Goal: Use online tool/utility: Utilize a website feature to perform a specific function

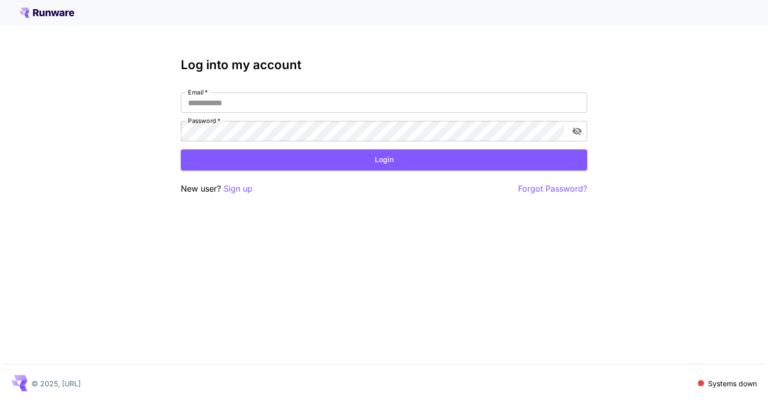
click at [109, 181] on div "Log into my account Email   * Email   * Password   * Password   * Login New use…" at bounding box center [384, 201] width 768 height 402
click at [330, 101] on input "Email   *" at bounding box center [384, 103] width 407 height 20
paste input "**********"
type input "**********"
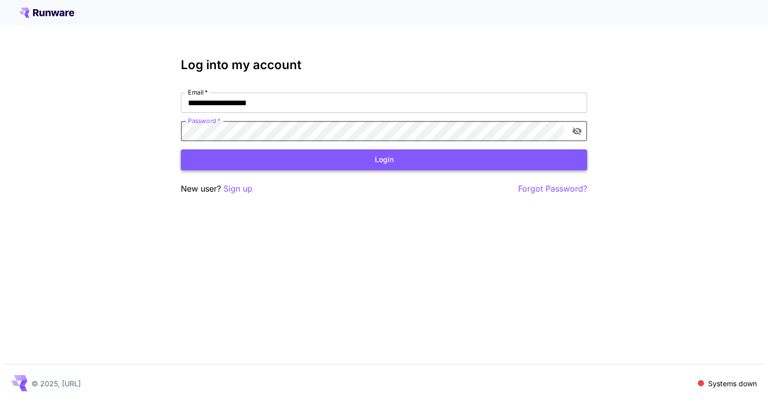
click at [395, 156] on button "Login" at bounding box center [384, 159] width 407 height 21
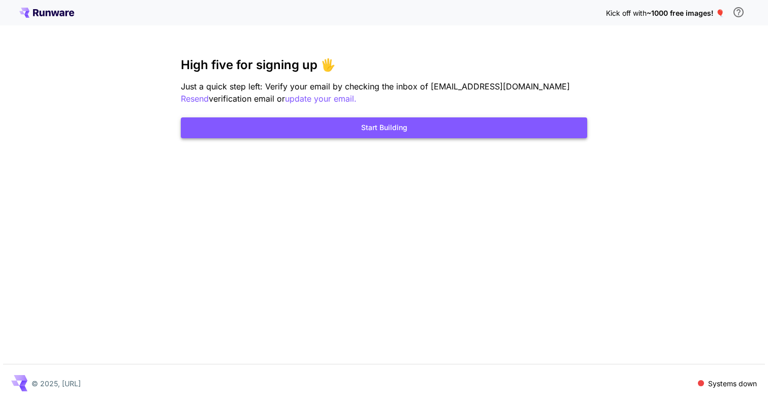
click at [408, 127] on button "Start Building" at bounding box center [384, 127] width 407 height 21
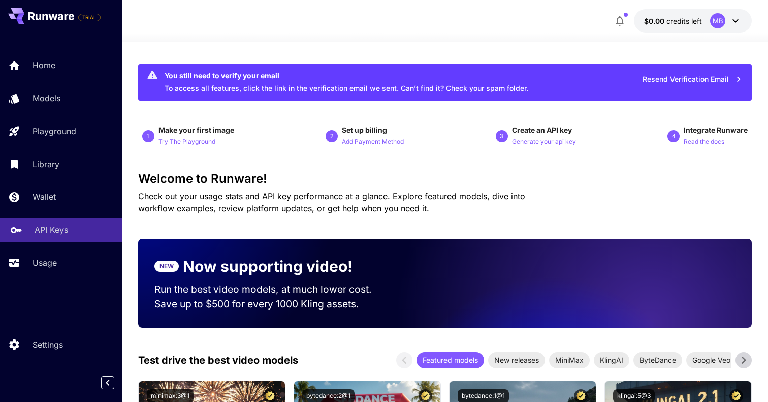
click at [57, 224] on link "API Keys" at bounding box center [61, 230] width 122 height 25
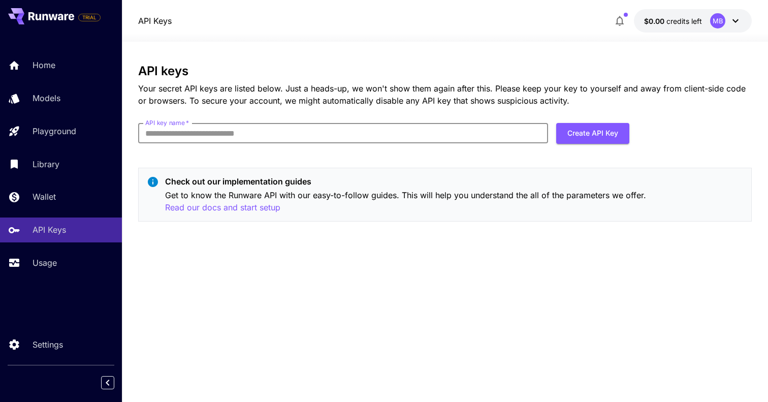
click at [261, 140] on input "API key name   *" at bounding box center [343, 133] width 410 height 20
click at [179, 42] on div "API keys Your secret API keys are listed below. Just a heads-up, we won't show …" at bounding box center [445, 222] width 614 height 360
click at [697, 18] on span "credits left" at bounding box center [685, 21] width 36 height 9
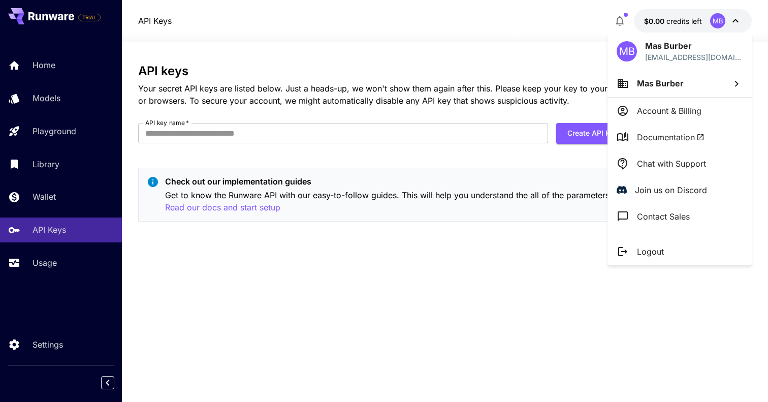
click at [457, 59] on div at bounding box center [384, 201] width 768 height 402
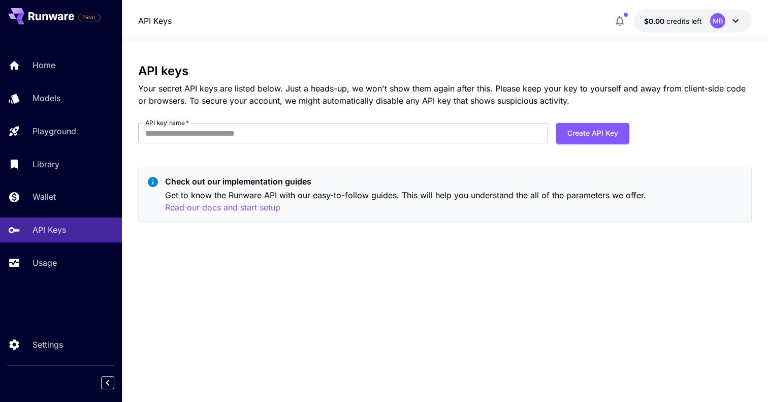
click at [675, 25] on p "$0.00 credits left" at bounding box center [673, 21] width 58 height 11
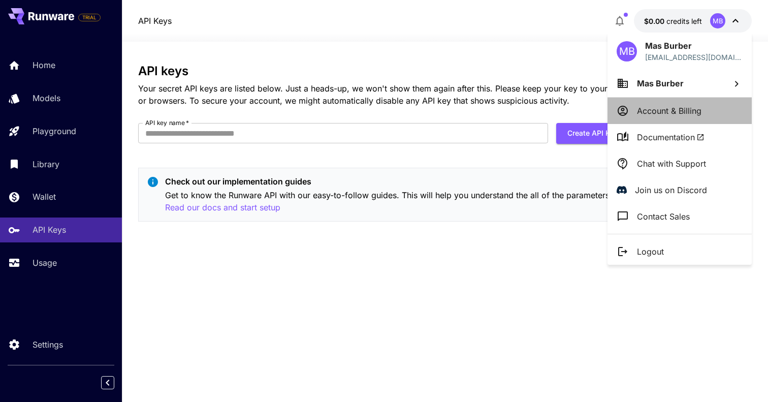
click at [662, 110] on p "Account & Billing" at bounding box center [669, 111] width 65 height 12
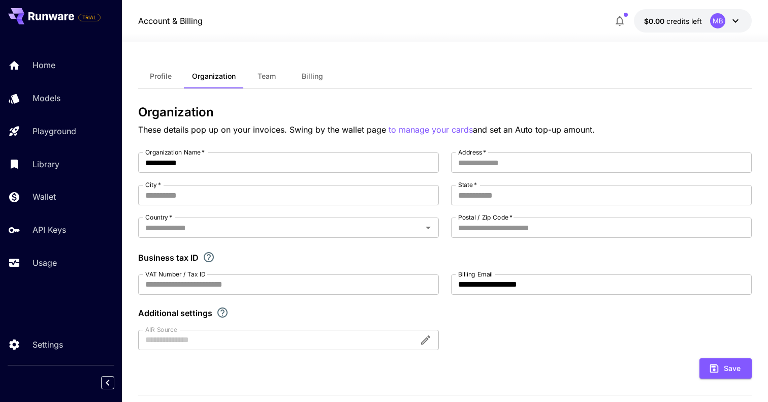
click at [314, 73] on span "Billing" at bounding box center [312, 76] width 21 height 9
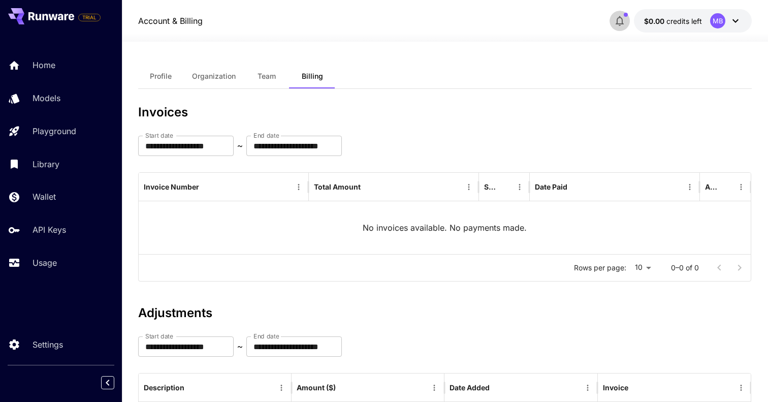
click at [617, 21] on icon "button" at bounding box center [620, 21] width 12 height 12
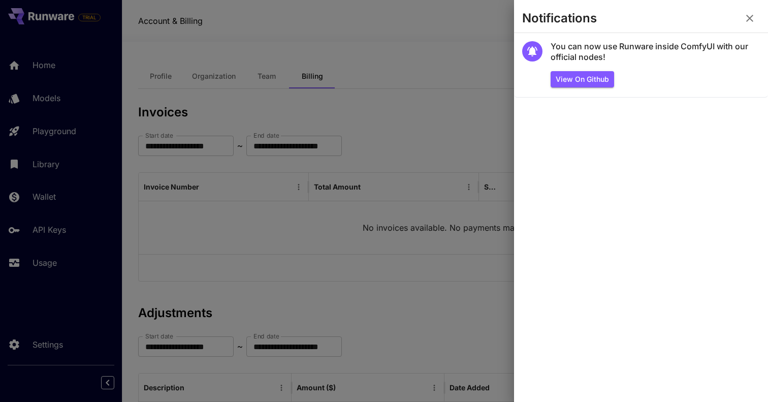
click at [407, 43] on div at bounding box center [384, 201] width 768 height 402
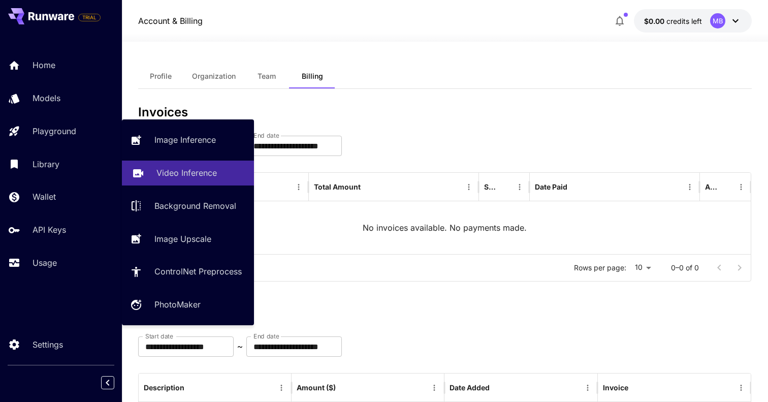
click at [182, 170] on p "Video Inference" at bounding box center [187, 173] width 60 height 12
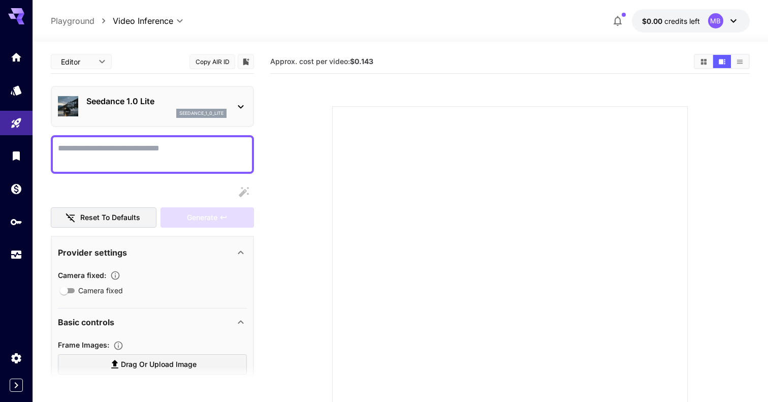
click at [209, 105] on p "Seedance 1.0 Lite" at bounding box center [156, 101] width 140 height 12
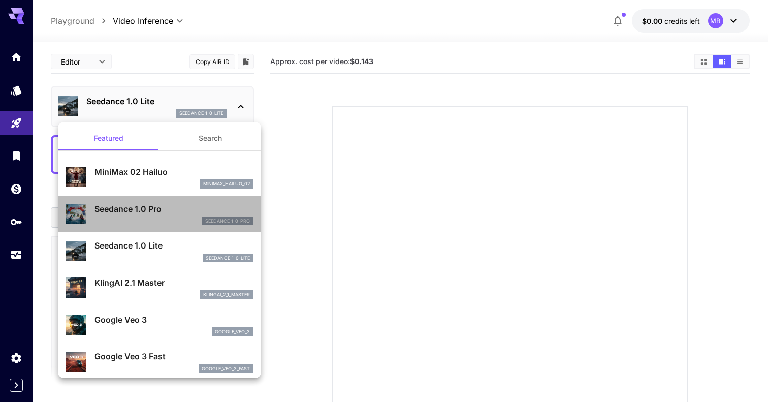
click at [150, 203] on p "Seedance 1.0 Pro" at bounding box center [174, 209] width 159 height 12
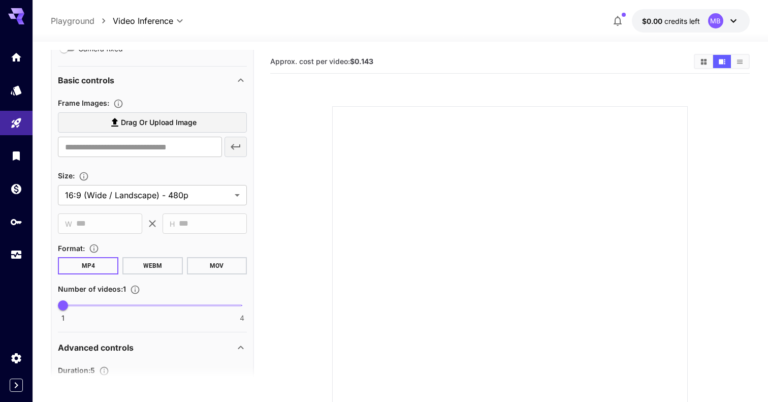
scroll to position [242, 0]
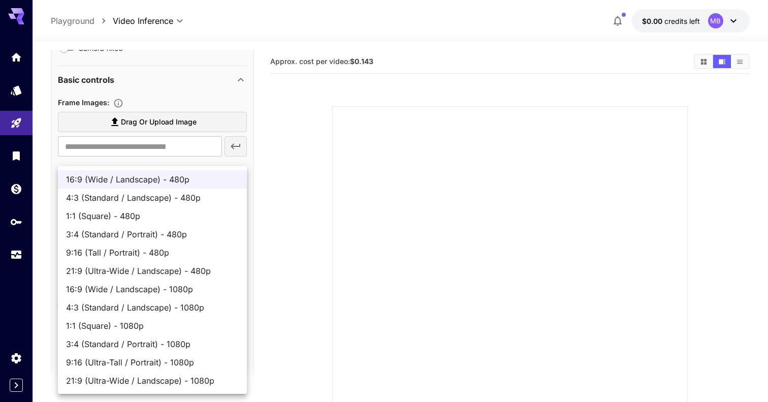
click at [155, 195] on body "**********" at bounding box center [384, 246] width 768 height 492
click at [302, 194] on div at bounding box center [384, 201] width 768 height 402
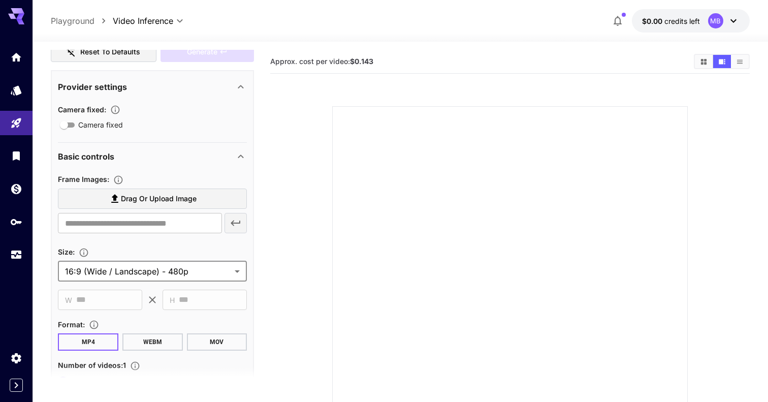
scroll to position [165, 0]
drag, startPoint x: 282, startPoint y: 62, endPoint x: 367, endPoint y: 58, distance: 85.0
click at [367, 58] on span "Approx. cost per video: $0.143" at bounding box center [321, 61] width 103 height 9
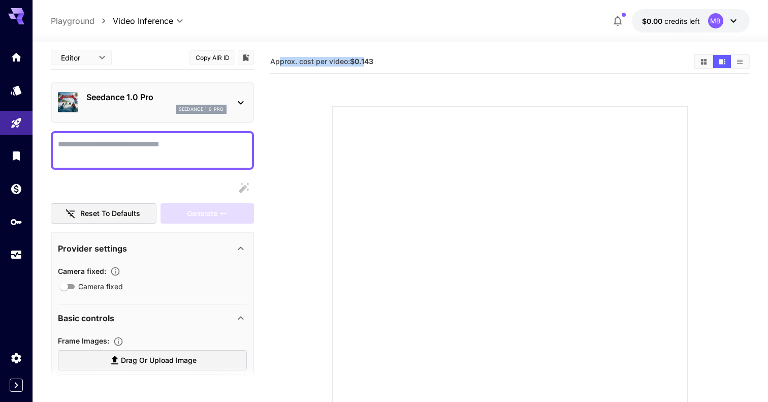
scroll to position [0, 0]
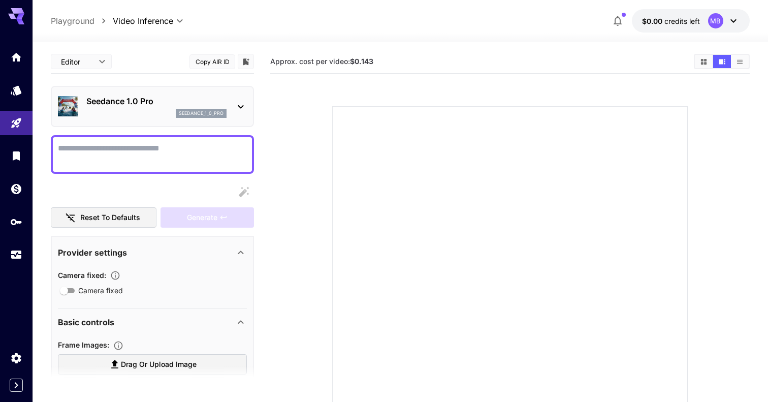
click at [161, 102] on p "Seedance 1.0 Pro" at bounding box center [156, 101] width 140 height 12
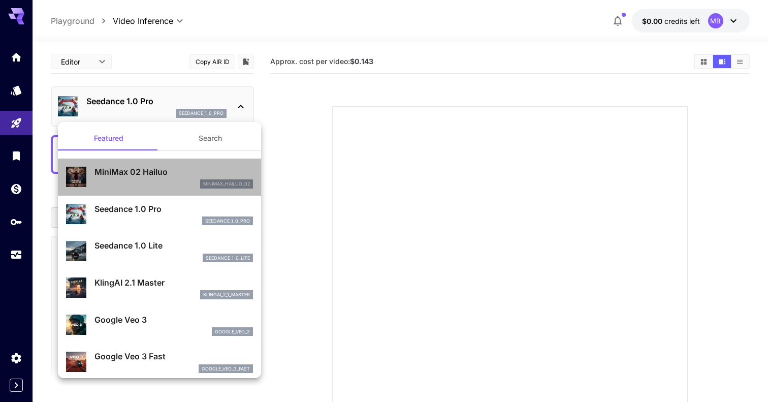
click at [144, 170] on p "MiniMax 02 Hailuo" at bounding box center [174, 172] width 159 height 12
type input "**********"
type input "***"
type input "*"
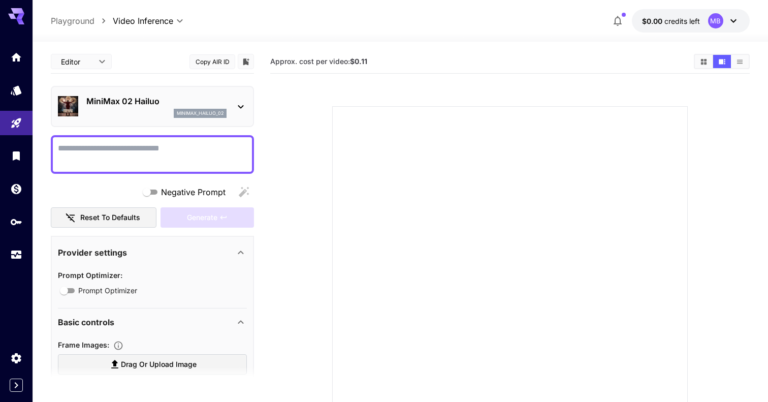
click at [154, 112] on div "minimax_hailuo_02" at bounding box center [156, 113] width 140 height 9
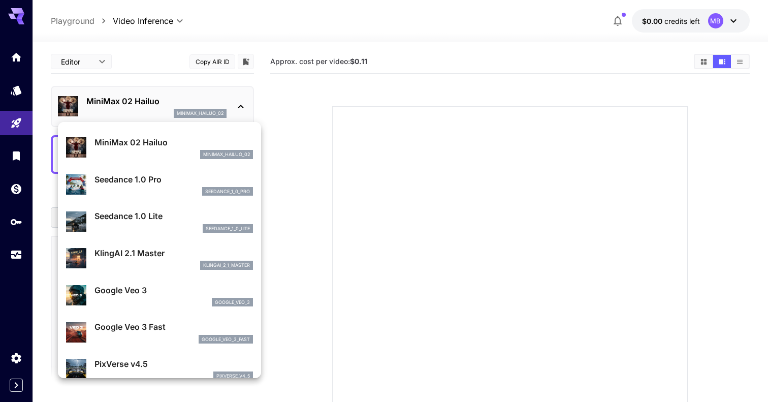
scroll to position [34, 0]
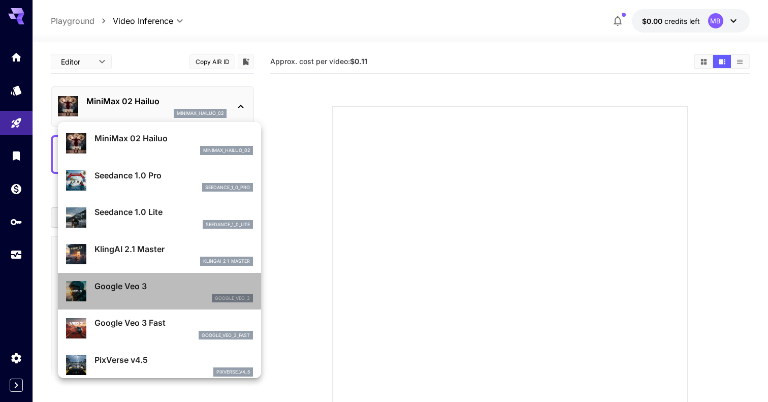
click at [132, 284] on p "Google Veo 3" at bounding box center [174, 286] width 159 height 12
type input "**********"
type input "****"
type input "***"
type input "*"
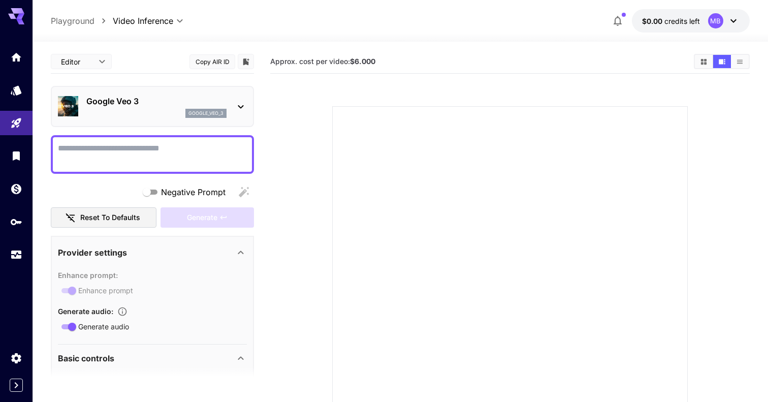
click at [146, 100] on p "Google Veo 3" at bounding box center [156, 101] width 140 height 12
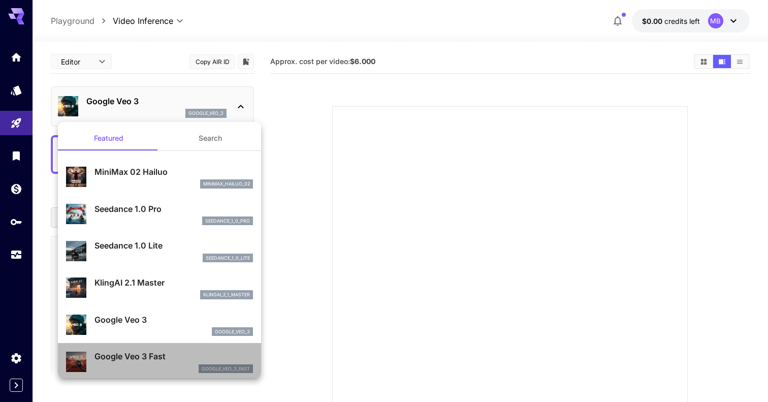
click at [142, 360] on p "Google Veo 3 Fast" at bounding box center [174, 356] width 159 height 12
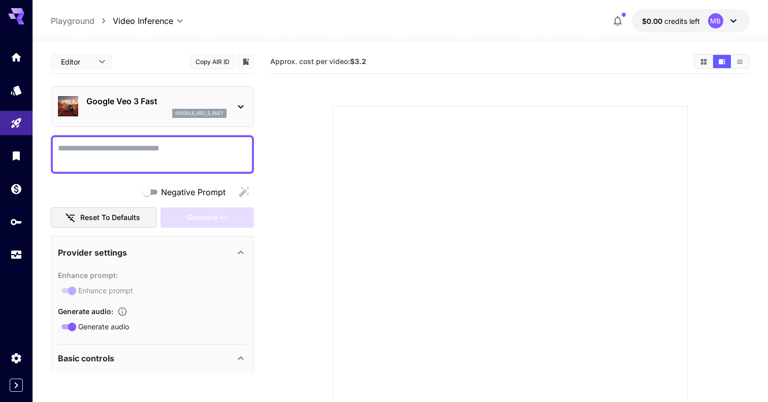
click at [118, 99] on p "Google Veo 3 Fast" at bounding box center [156, 101] width 140 height 12
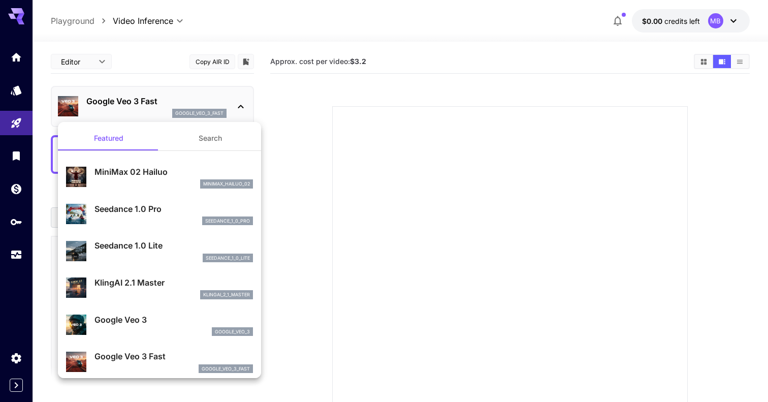
scroll to position [14, 0]
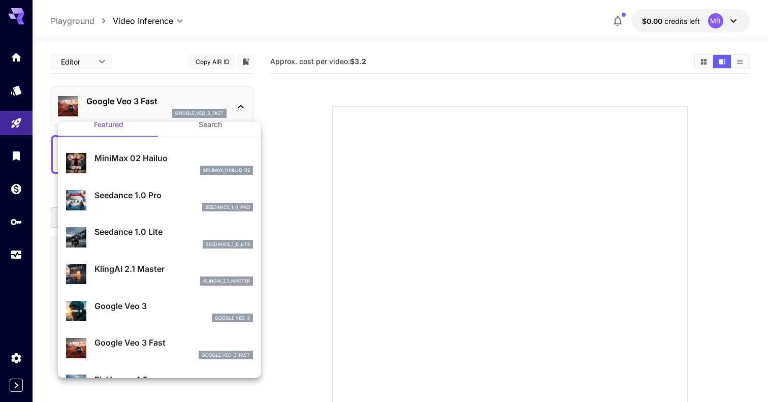
click at [148, 260] on div "KlingAI 2.1 Master klingai_2_1_master" at bounding box center [159, 274] width 187 height 31
type input "**********"
type input "****"
type input "*"
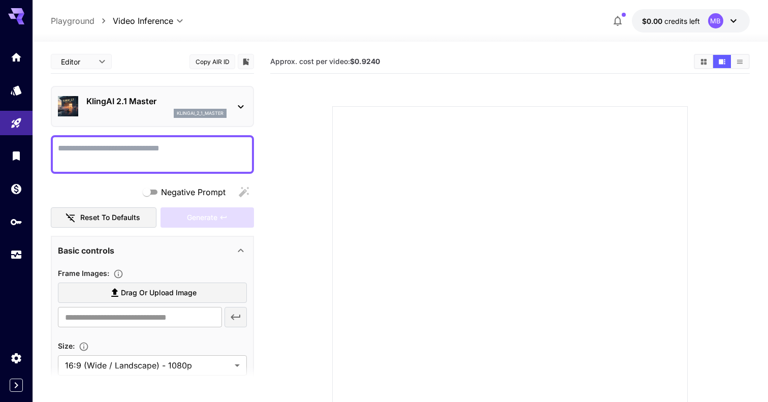
click at [153, 95] on p "KlingAI 2.1 Master" at bounding box center [156, 101] width 140 height 12
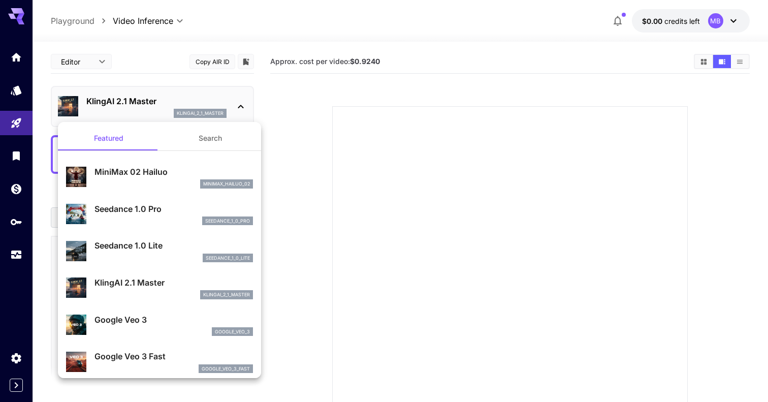
click at [208, 135] on button "Search" at bounding box center [211, 138] width 102 height 24
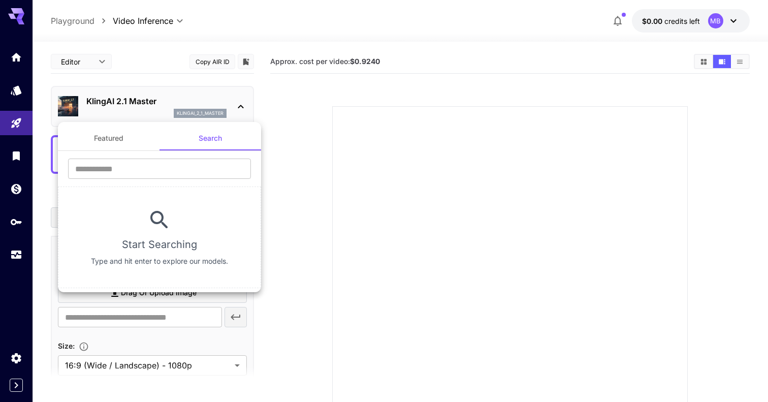
click at [112, 141] on button "Featured" at bounding box center [109, 138] width 102 height 24
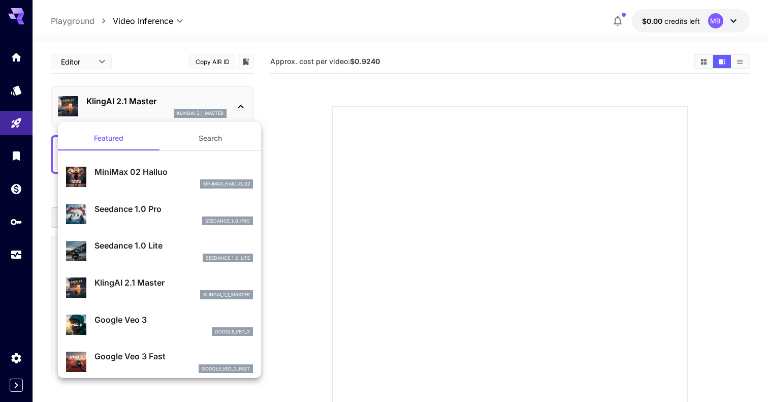
click at [294, 89] on div at bounding box center [384, 201] width 768 height 402
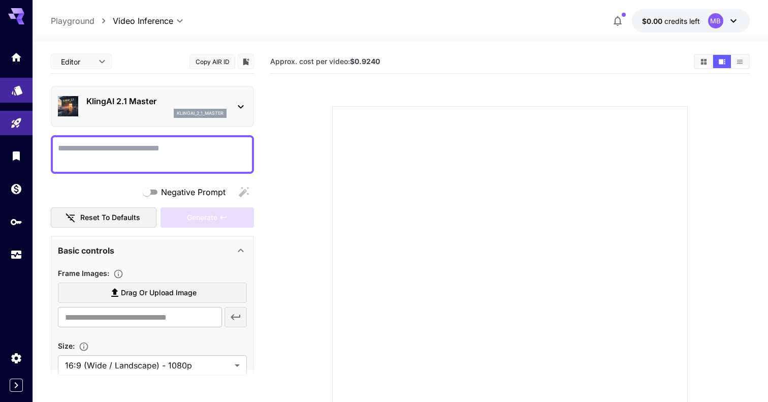
click at [15, 98] on link at bounding box center [16, 90] width 33 height 25
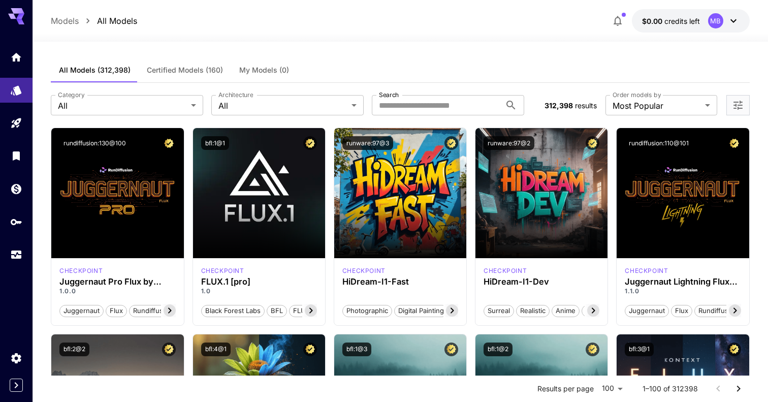
click at [196, 70] on span "Certified Models (160)" at bounding box center [185, 70] width 76 height 9
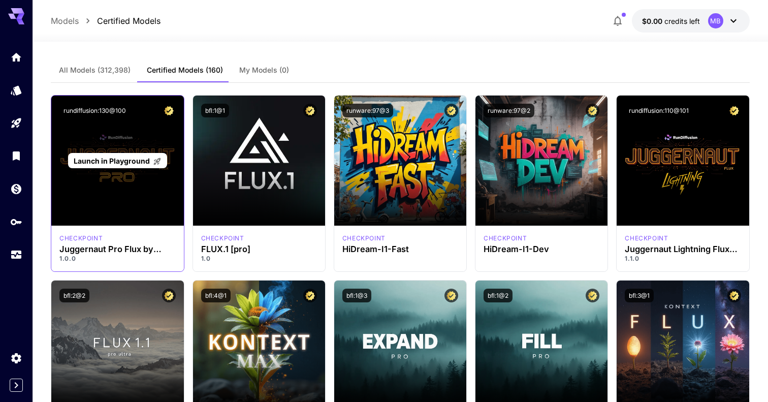
click at [94, 160] on span "Launch in Playground" at bounding box center [112, 161] width 76 height 9
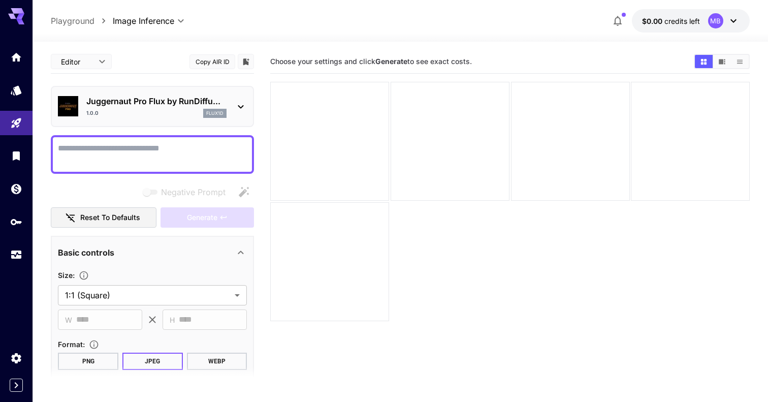
click at [209, 60] on button "Copy AIR ID" at bounding box center [213, 61] width 46 height 15
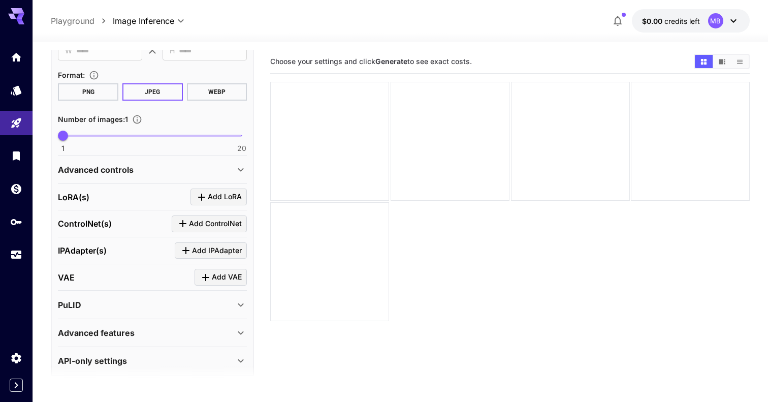
scroll to position [258, 0]
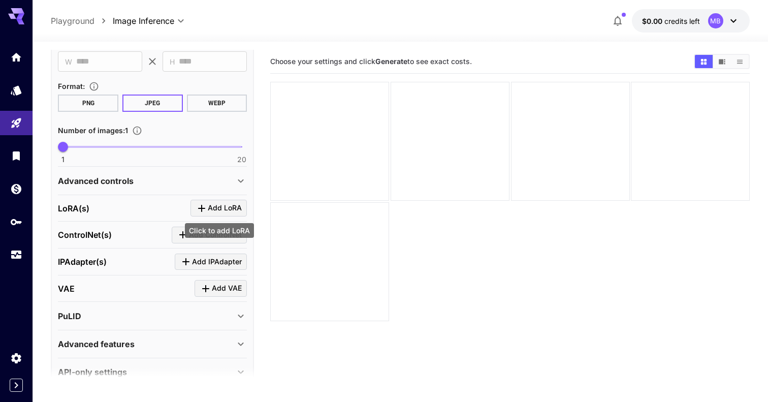
click at [223, 206] on span "Add LoRA" at bounding box center [225, 208] width 34 height 13
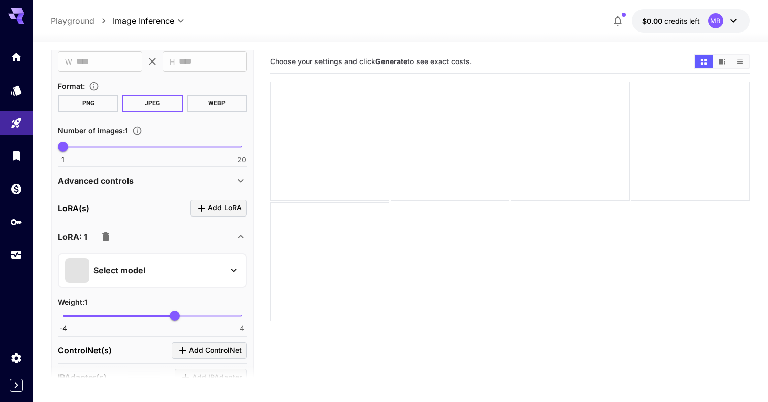
click at [211, 281] on div "Select model" at bounding box center [144, 270] width 159 height 24
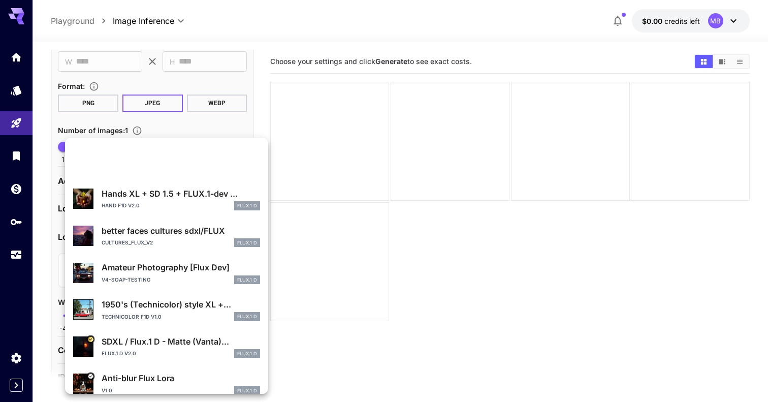
scroll to position [38, 0]
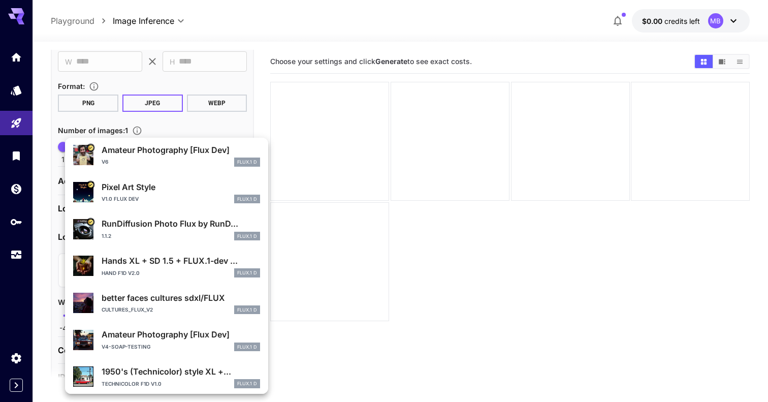
click at [274, 49] on div at bounding box center [384, 201] width 768 height 402
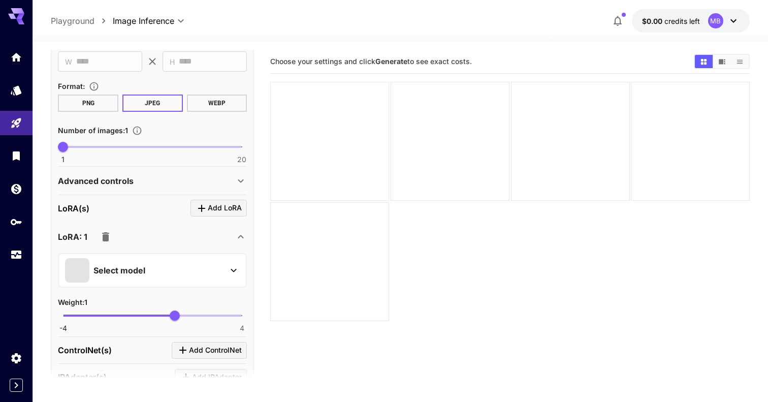
click at [327, 131] on div at bounding box center [329, 141] width 119 height 119
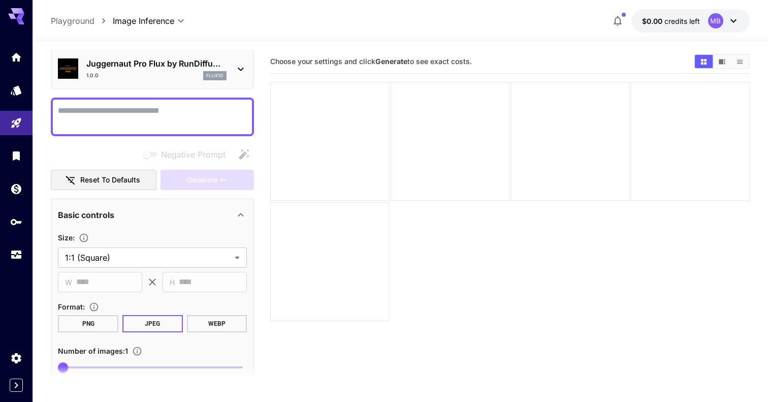
scroll to position [37, 0]
click at [156, 70] on p "Juggernaut Pro Flux by RunDiffu..." at bounding box center [156, 64] width 140 height 12
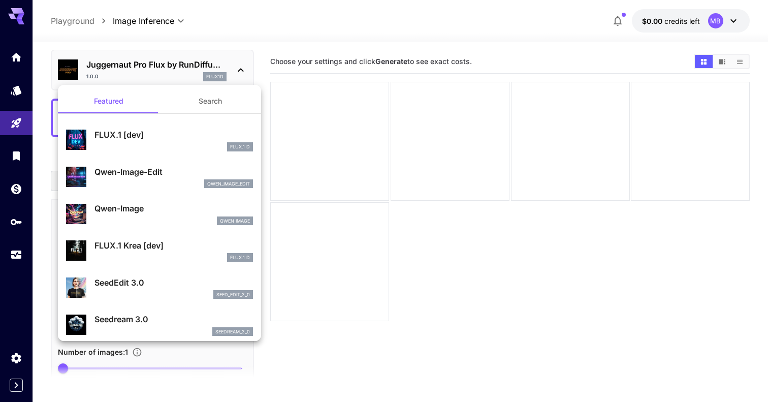
click at [212, 105] on button "Search" at bounding box center [211, 101] width 102 height 24
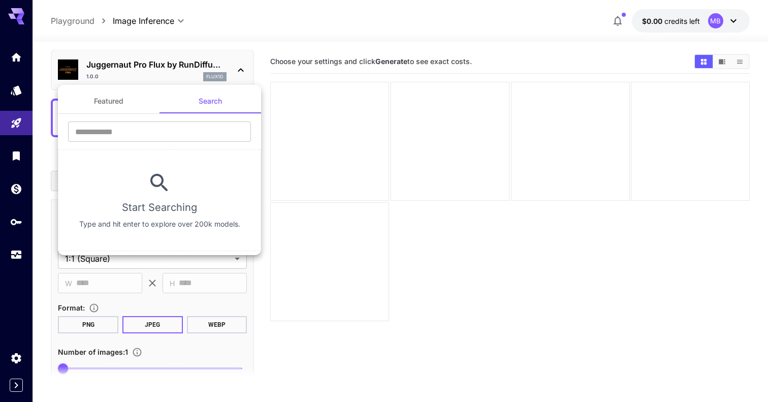
click at [104, 107] on button "Featured" at bounding box center [109, 101] width 102 height 24
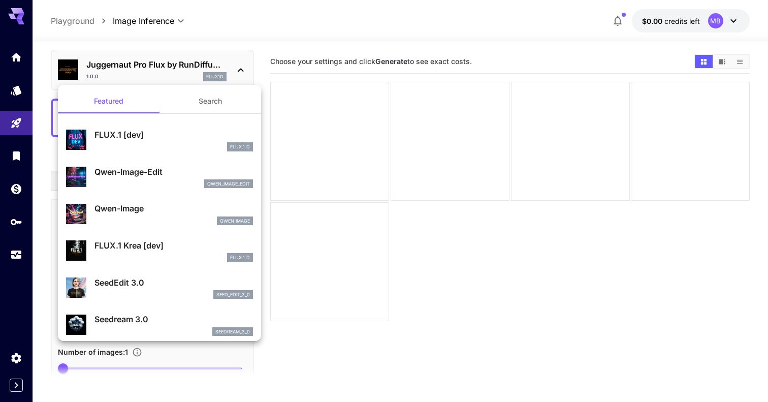
click at [134, 282] on p "SeedEdit 3.0" at bounding box center [174, 282] width 159 height 12
type input "***"
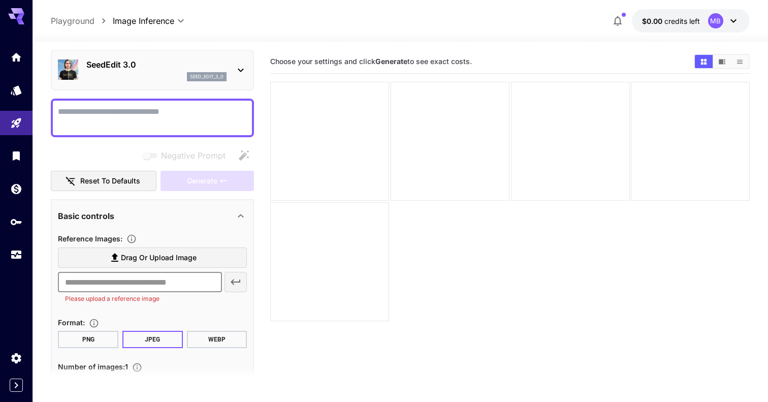
click at [163, 285] on input "text" at bounding box center [140, 282] width 164 height 20
click at [164, 118] on textarea "Negative Prompt" at bounding box center [152, 118] width 189 height 24
